Goal: Navigation & Orientation: Go to known website

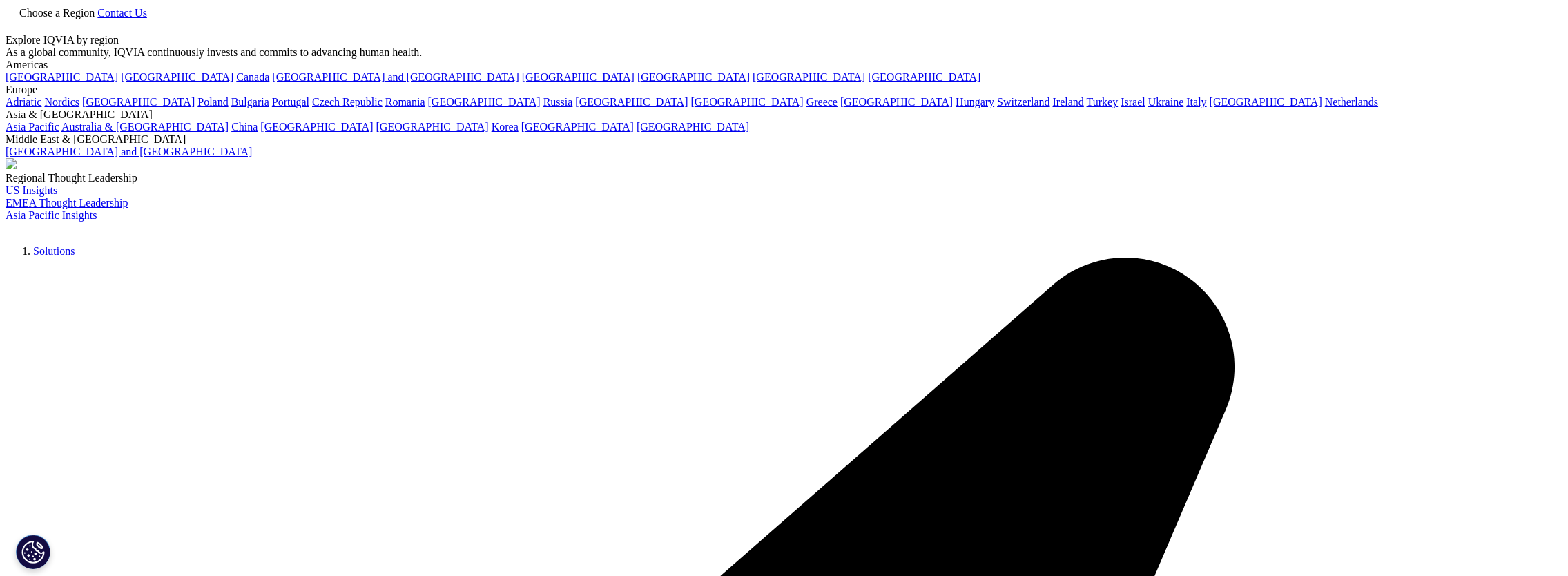
scroll to position [3913, 0]
